Goal: Task Accomplishment & Management: Manage account settings

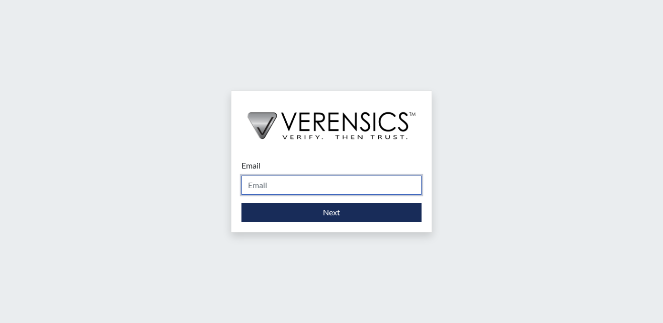
click at [277, 184] on input "Email" at bounding box center [332, 185] width 180 height 19
type input "[EMAIL_ADDRESS][PERSON_NAME][DOMAIN_NAME]"
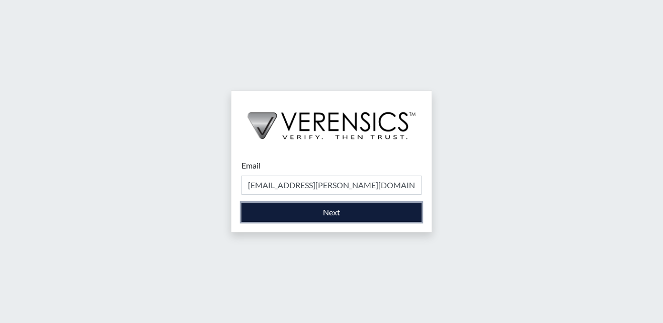
click at [344, 215] on button "Next" at bounding box center [332, 212] width 180 height 19
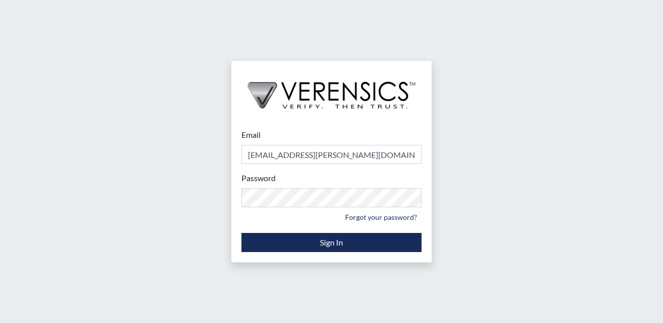
click at [279, 188] on div "Password Please provide your password. Forgot your password?" at bounding box center [332, 198] width 180 height 53
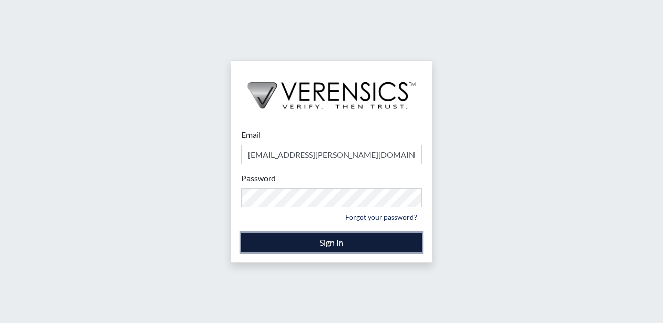
click at [304, 240] on button "Sign In" at bounding box center [332, 242] width 180 height 19
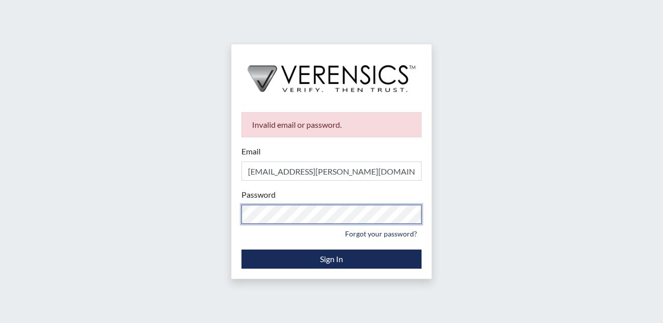
click at [169, 208] on div "Invalid email or password. Email [EMAIL_ADDRESS][PERSON_NAME][DOMAIN_NAME] Plea…" at bounding box center [331, 161] width 663 height 323
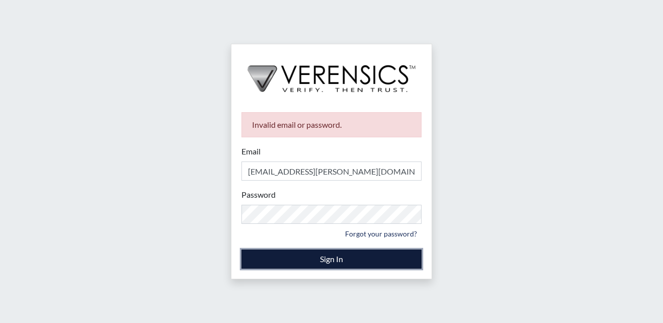
click at [327, 260] on button "Sign In" at bounding box center [332, 259] width 180 height 19
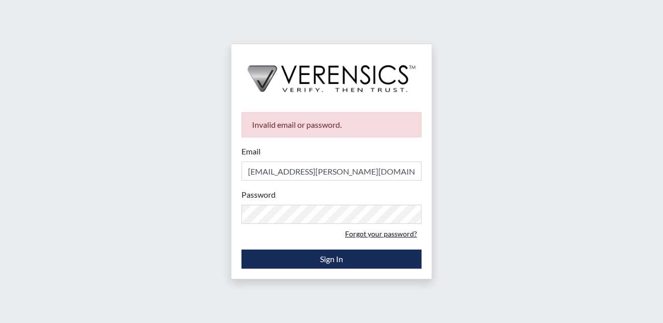
click at [387, 234] on link "Forgot your password?" at bounding box center [381, 234] width 81 height 16
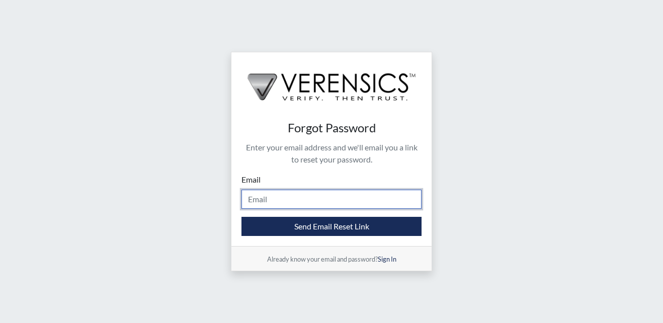
click at [284, 197] on input "Email" at bounding box center [332, 199] width 180 height 19
type input "[EMAIL_ADDRESS][PERSON_NAME][DOMAIN_NAME]"
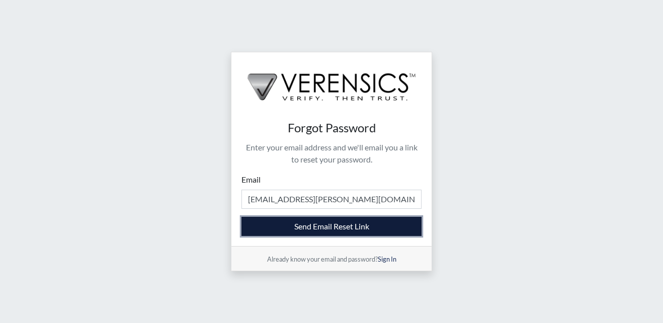
click at [329, 230] on button "Send Email Reset Link" at bounding box center [332, 226] width 180 height 19
